Goal: Navigation & Orientation: Find specific page/section

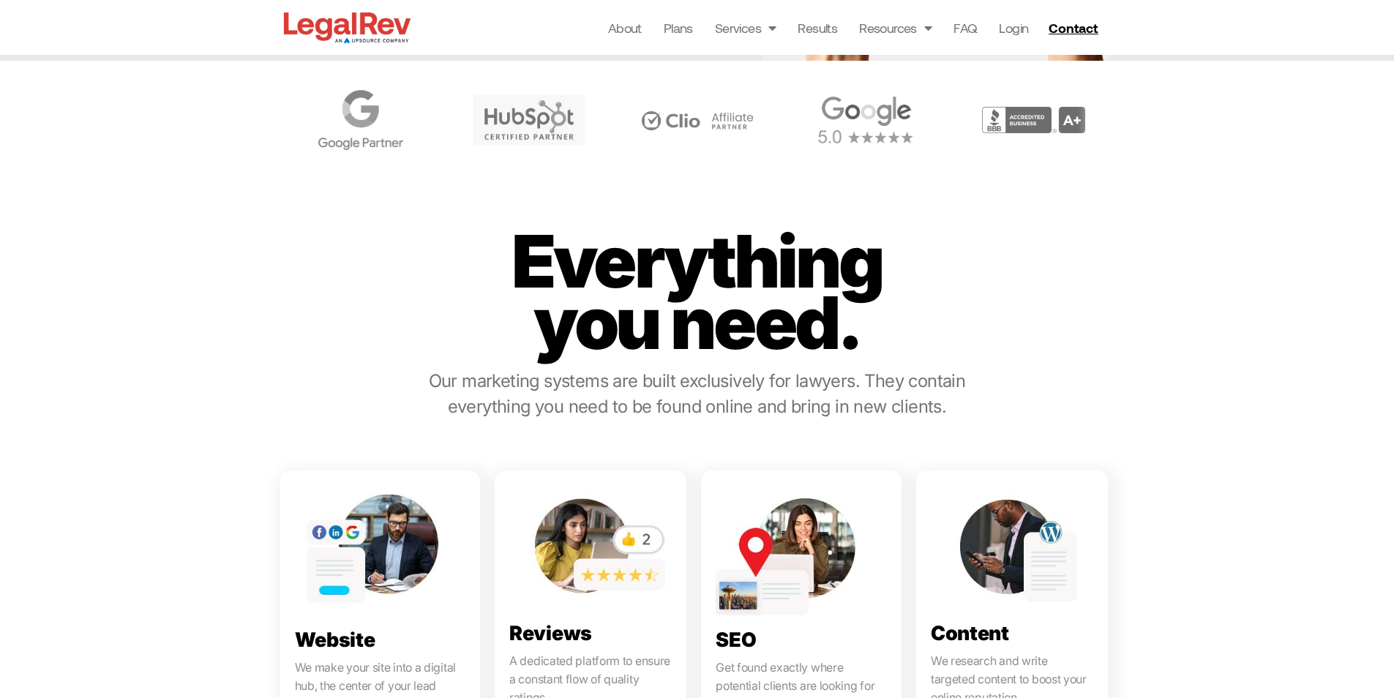
scroll to position [732, 0]
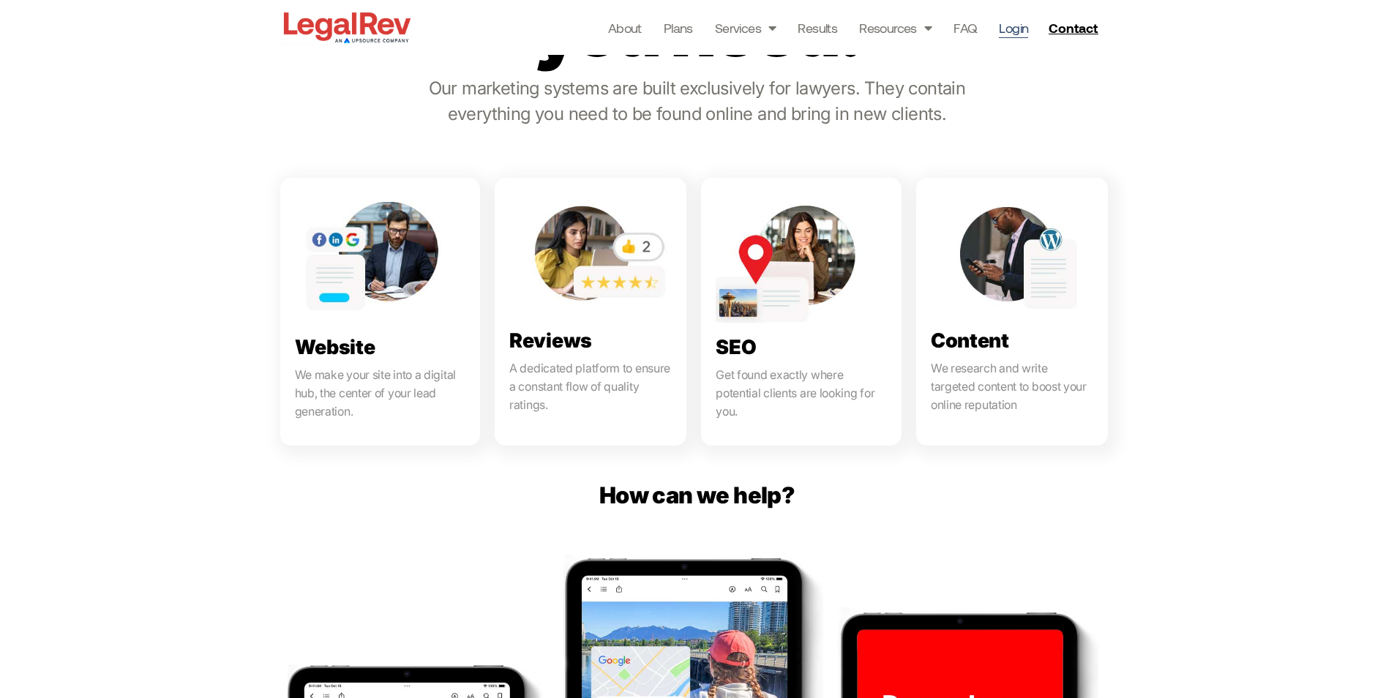
click at [1016, 33] on link "Login" at bounding box center [1013, 28] width 29 height 20
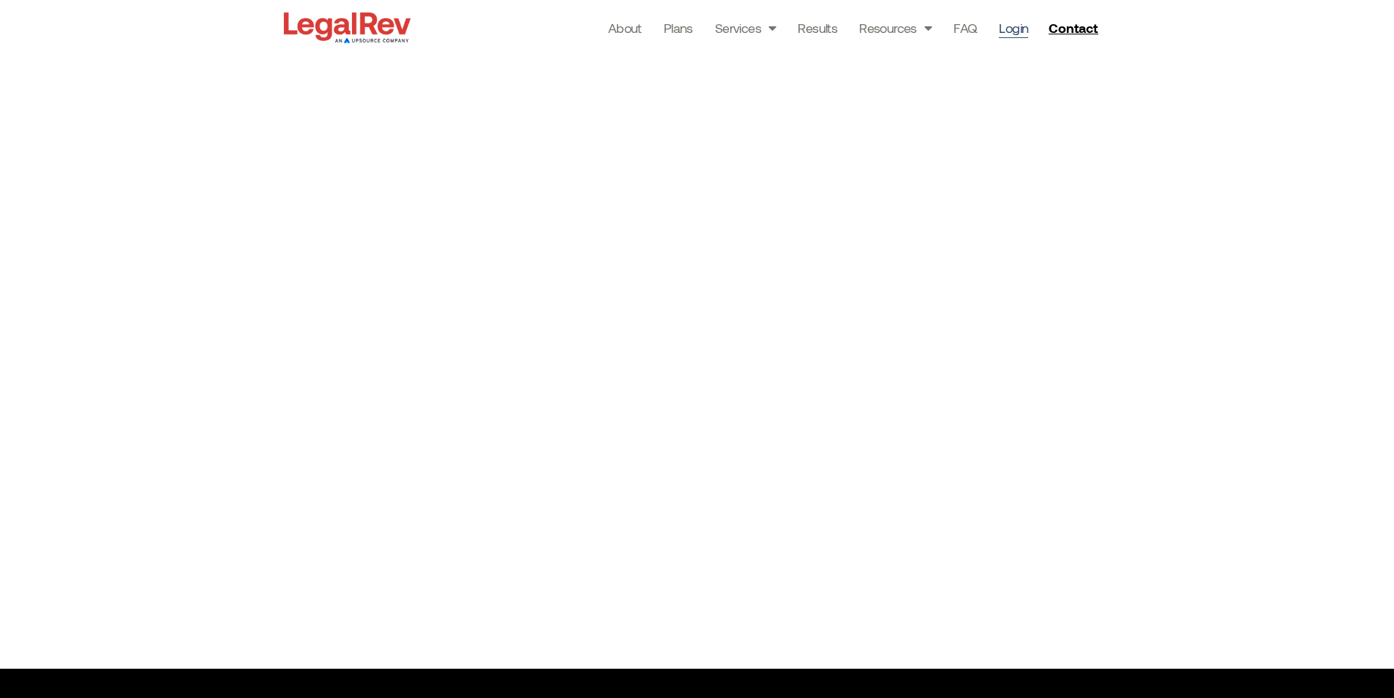
scroll to position [220, 0]
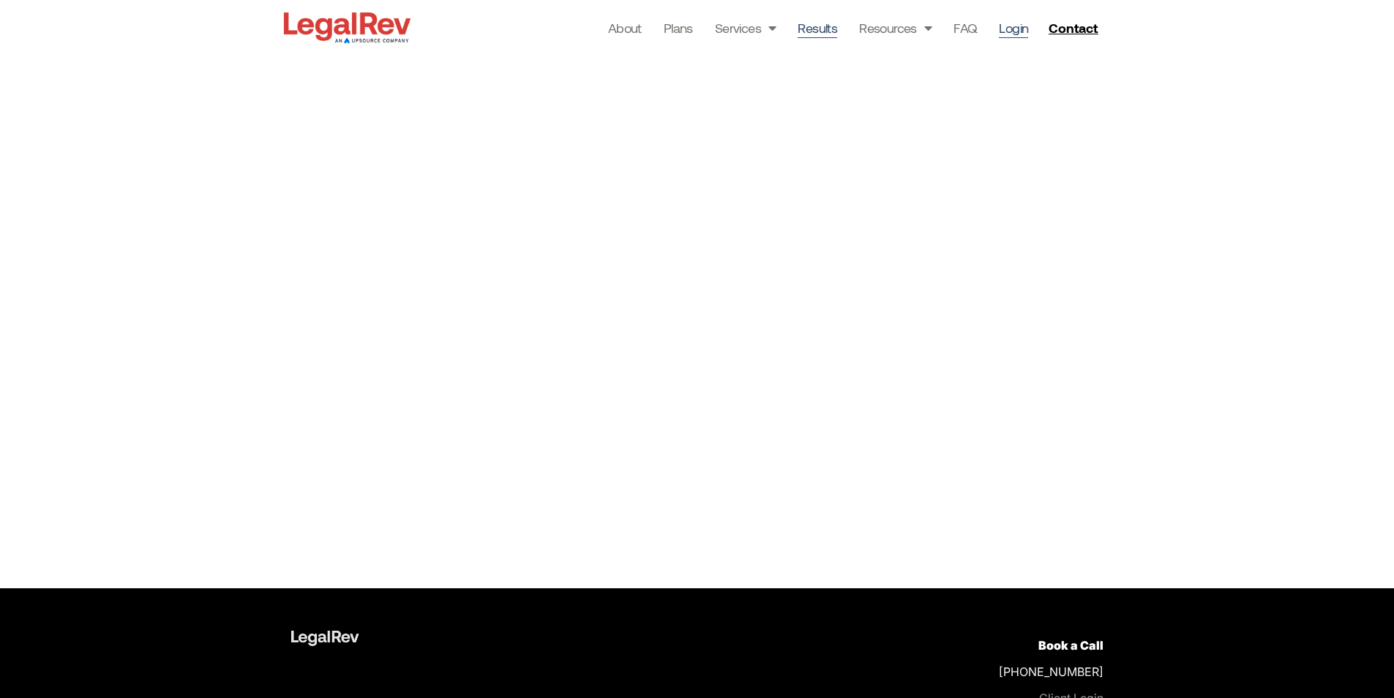
click at [822, 31] on link "Results" at bounding box center [818, 28] width 40 height 20
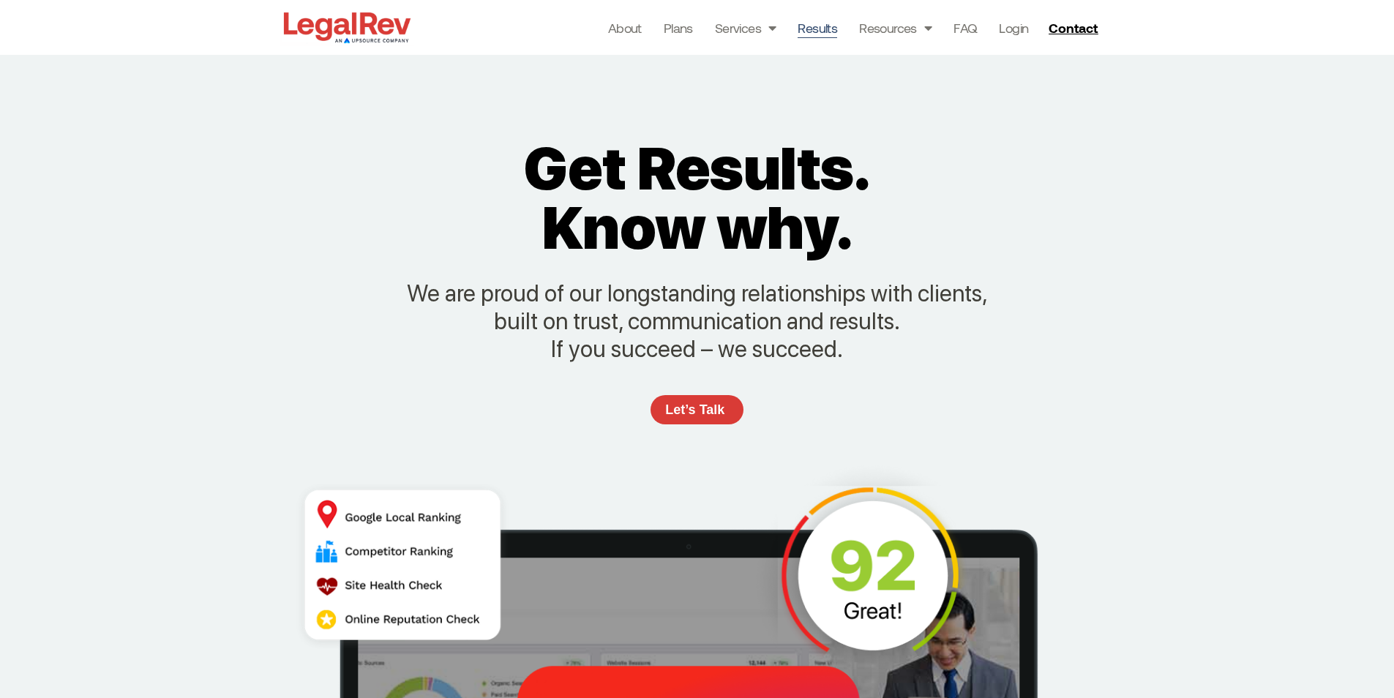
scroll to position [146, 0]
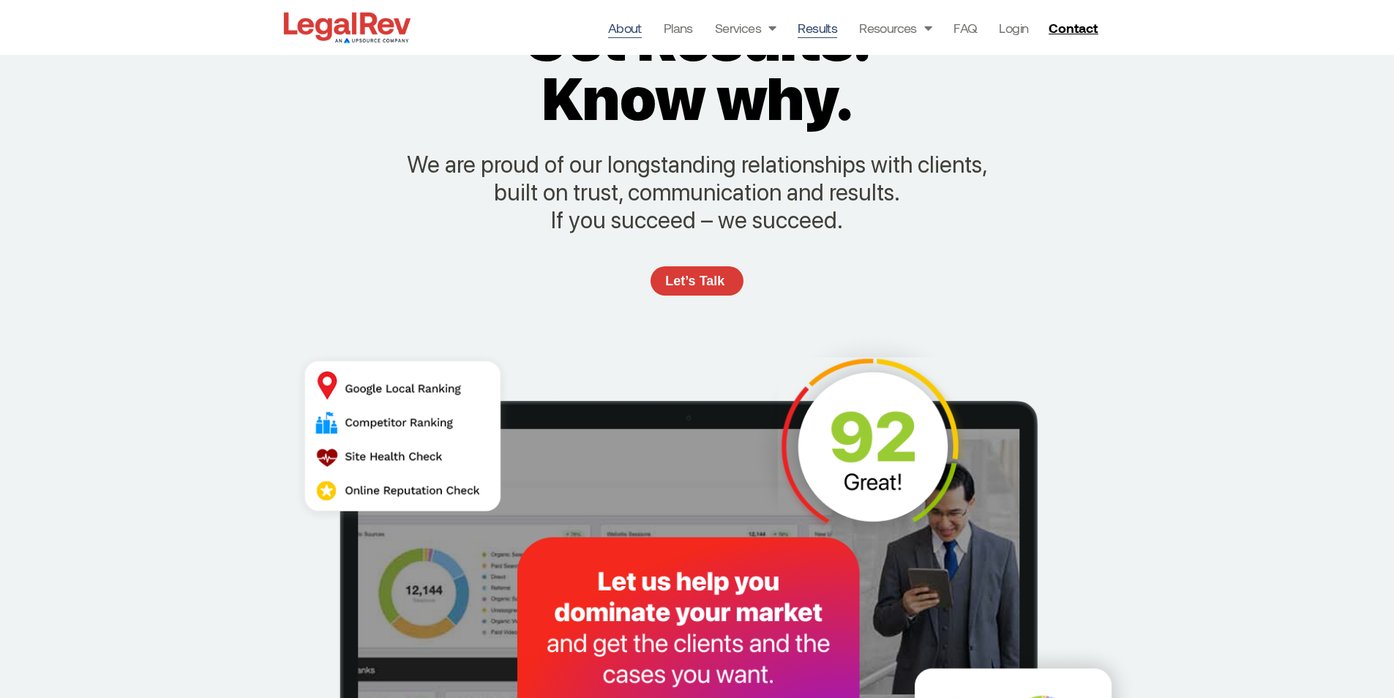
click at [631, 32] on link "About" at bounding box center [625, 28] width 34 height 20
